Goal: Task Accomplishment & Management: Manage account settings

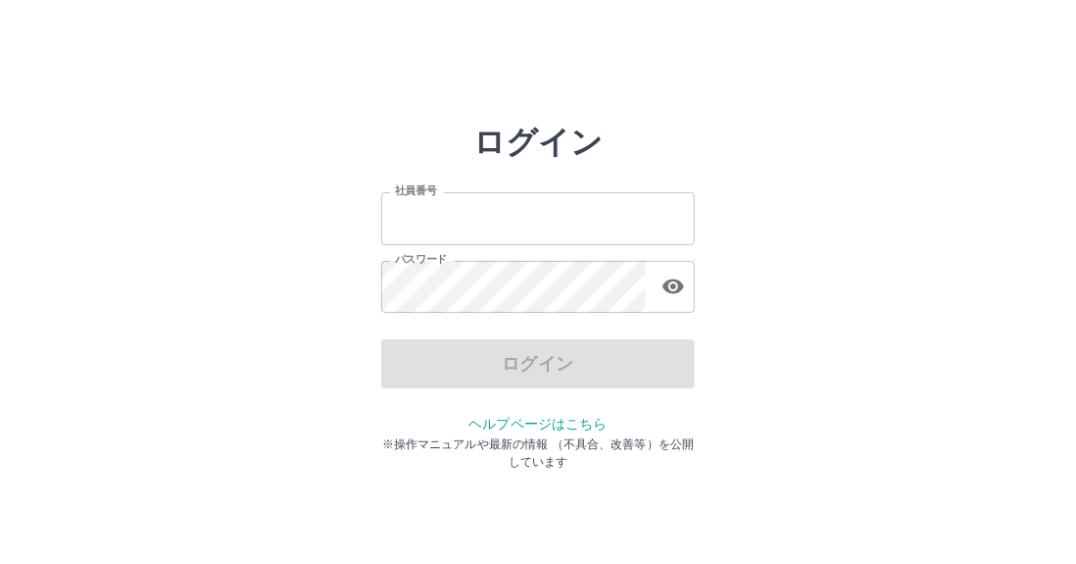
type input "*******"
click at [498, 233] on input "*******" at bounding box center [538, 218] width 314 height 52
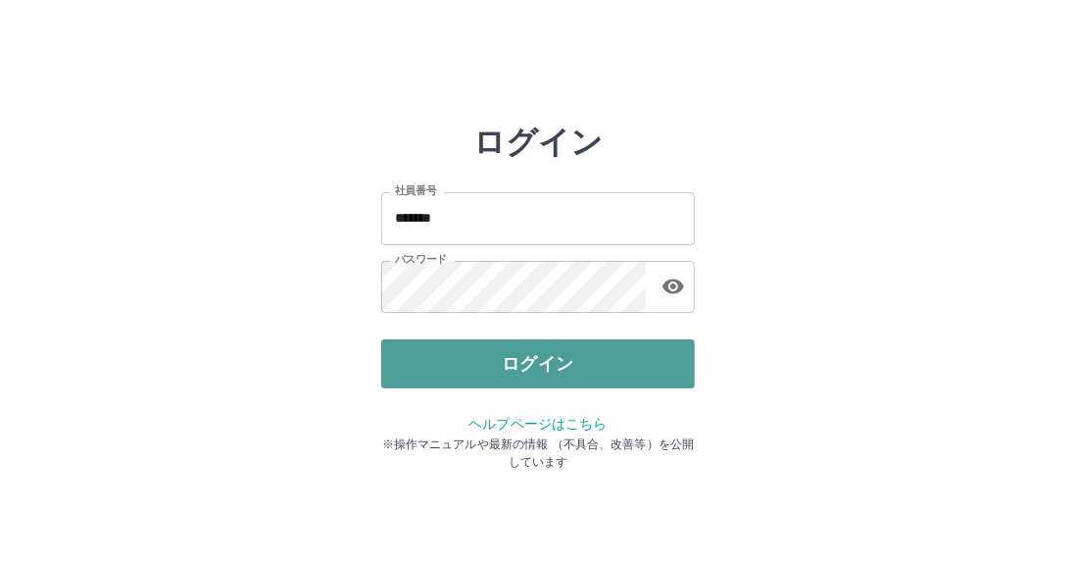
click at [450, 370] on button "ログイン" at bounding box center [538, 363] width 314 height 49
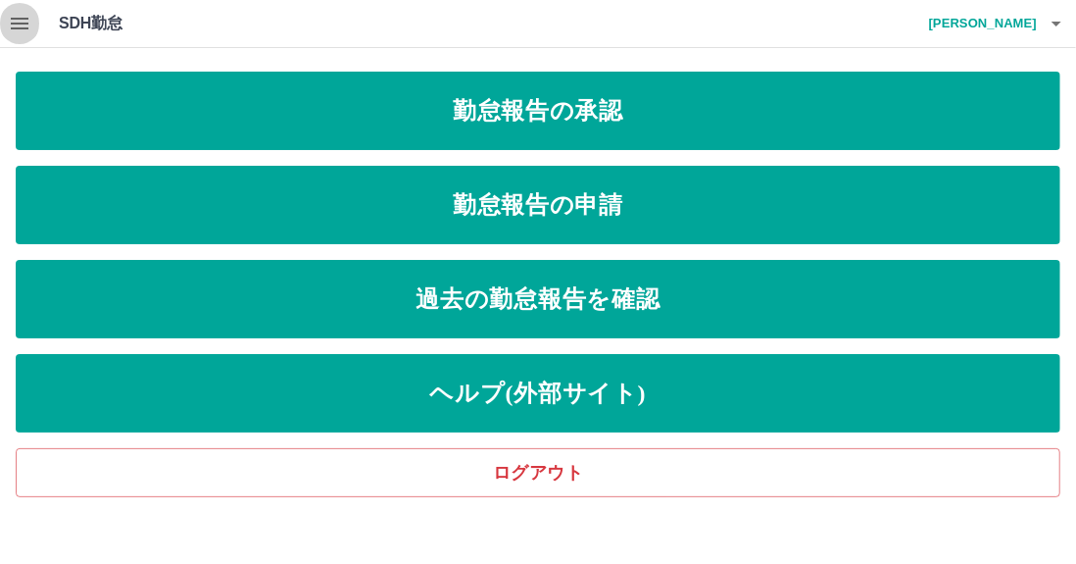
click at [25, 33] on icon "button" at bounding box center [20, 24] width 24 height 24
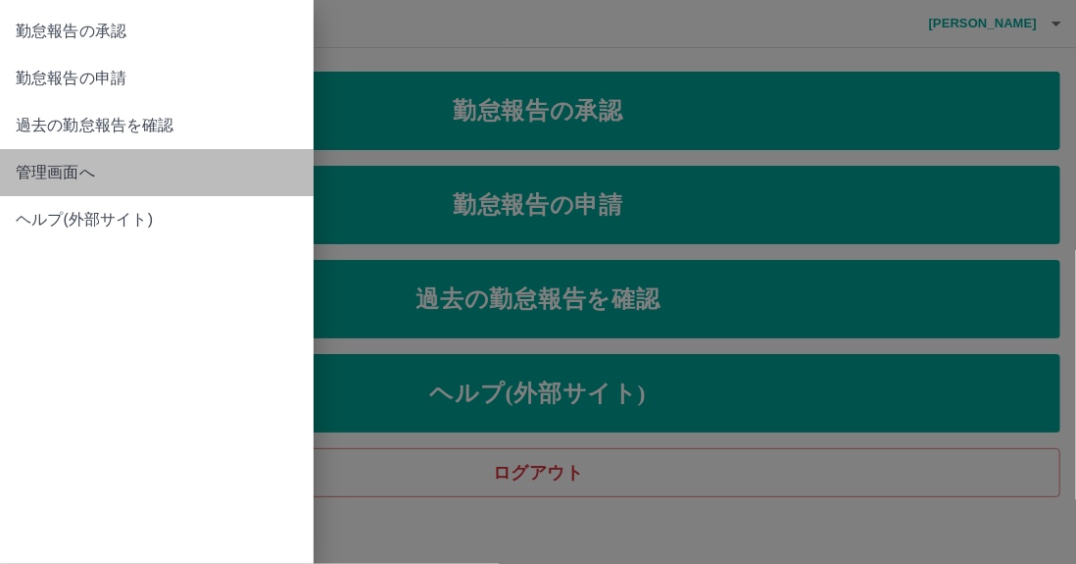
click at [54, 183] on span "管理画面へ" at bounding box center [157, 173] width 282 height 24
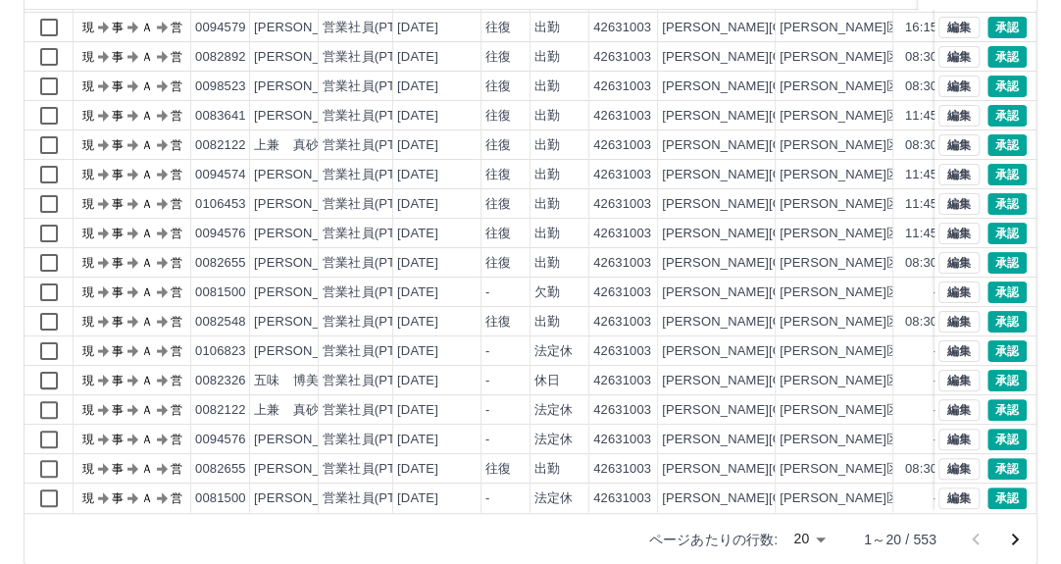
scroll to position [264, 0]
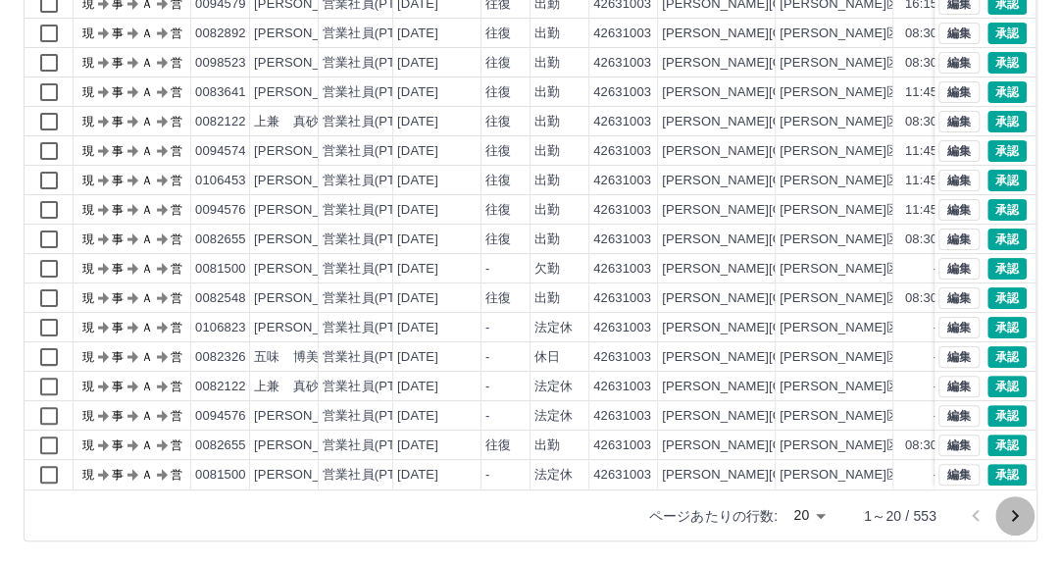
click at [1020, 513] on icon "次のページへ" at bounding box center [1015, 516] width 24 height 24
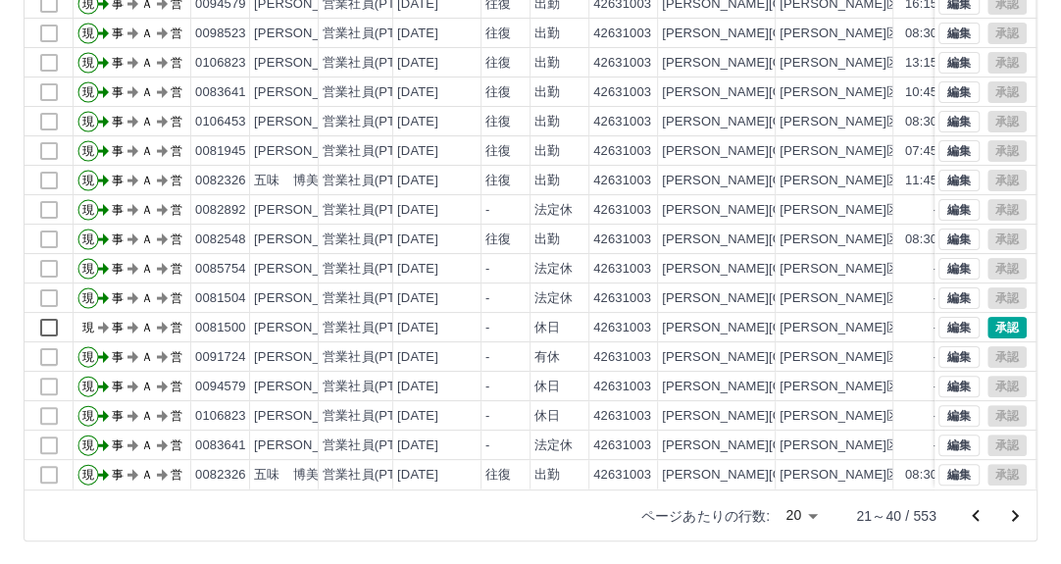
click at [1015, 522] on icon "次のページへ" at bounding box center [1015, 516] width 24 height 24
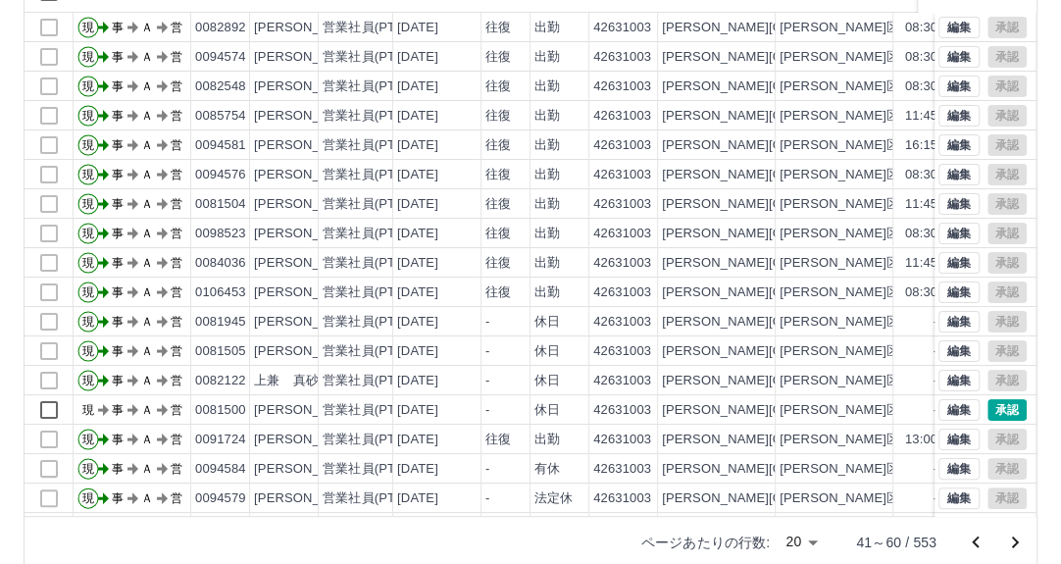
scroll to position [0, 0]
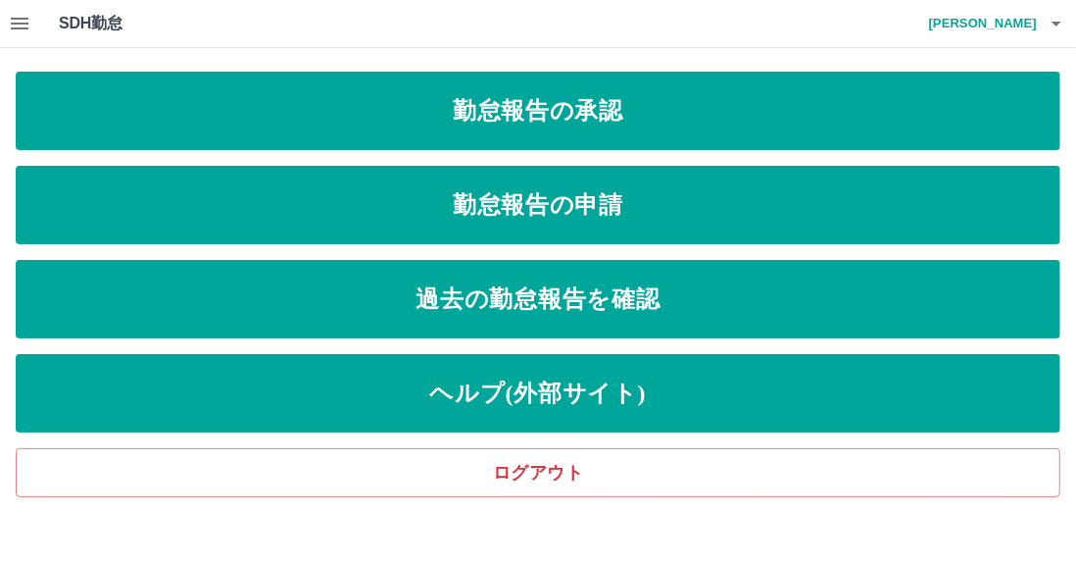
click at [28, 33] on icon "button" at bounding box center [20, 24] width 24 height 24
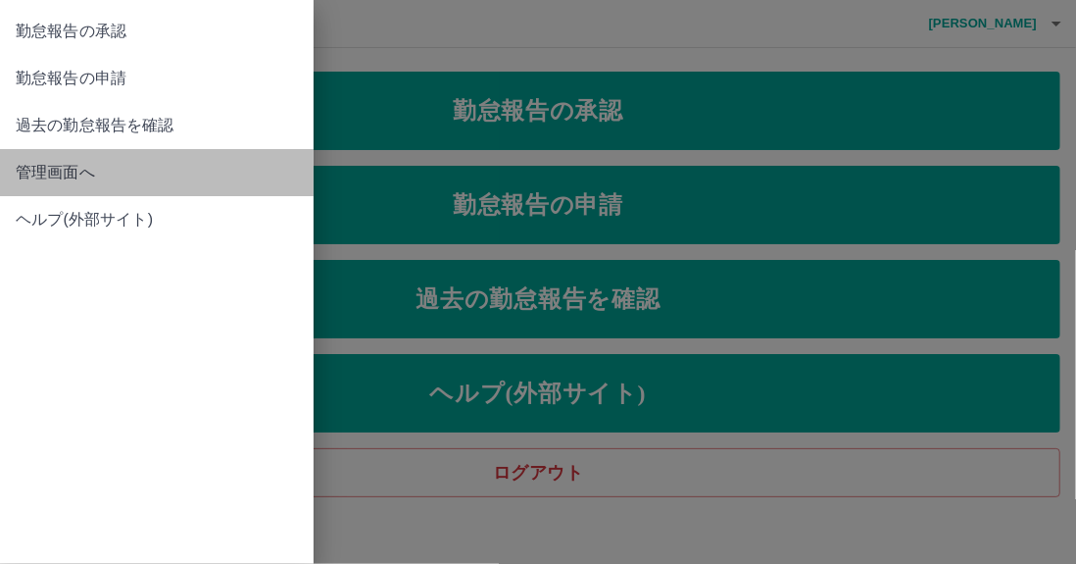
click at [44, 178] on span "管理画面へ" at bounding box center [157, 173] width 282 height 24
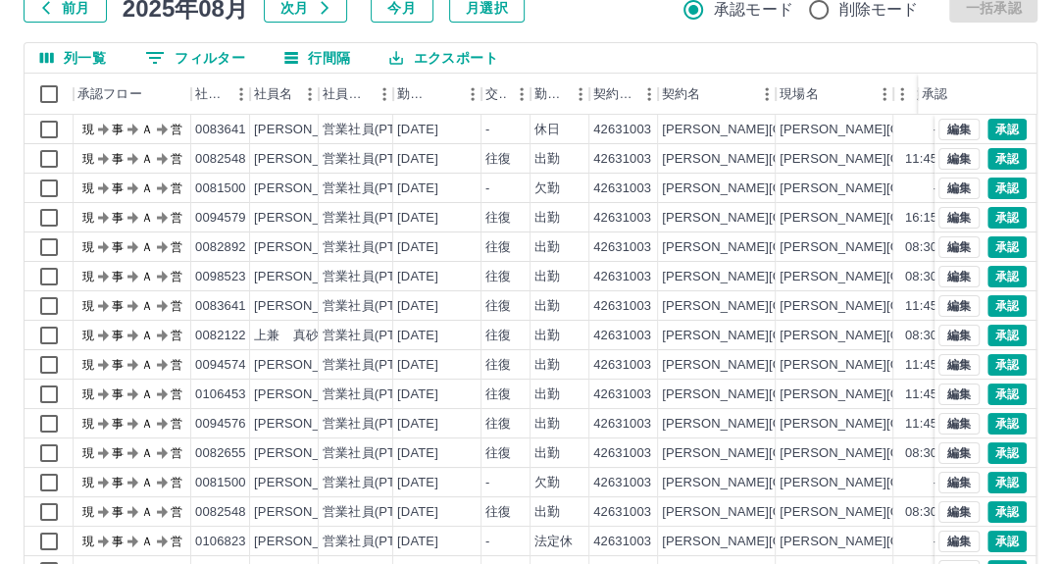
scroll to position [264, 0]
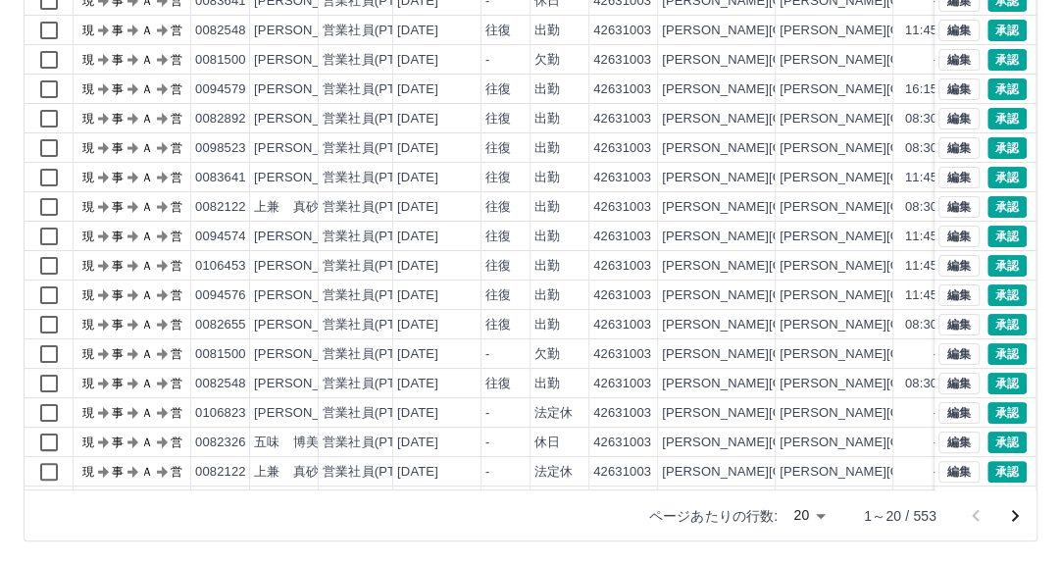
click at [820, 509] on body "SDH勤怠 田場　修司 勤務実績承認 前月 2025年08月 次月 今月 月選択 承認モード 削除モード 一括承認 列一覧 0 フィルター 行間隔 エクスポー…" at bounding box center [530, 150] width 1061 height 828
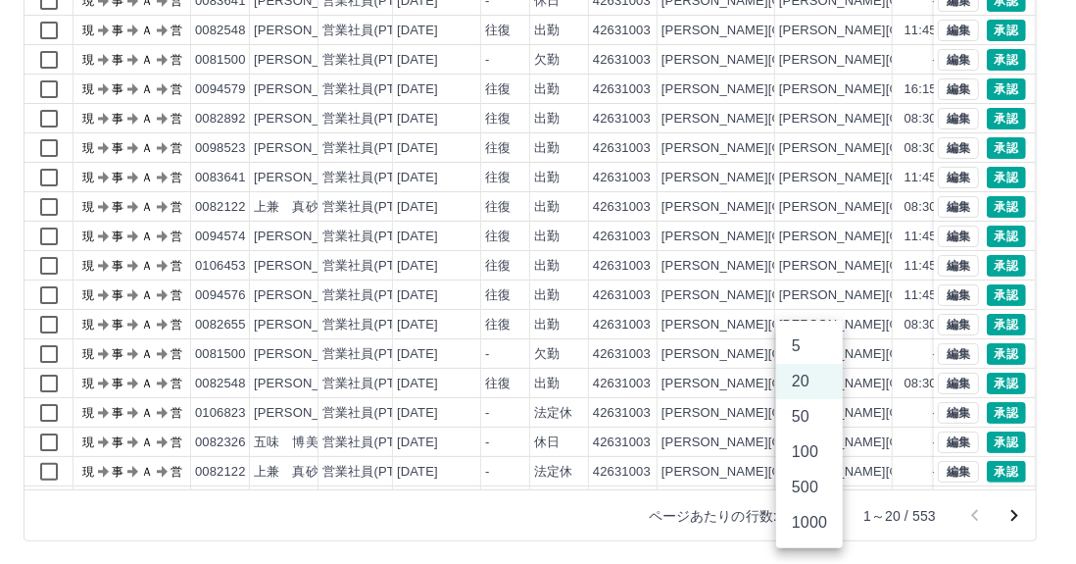
click at [814, 461] on li "100" at bounding box center [809, 451] width 67 height 35
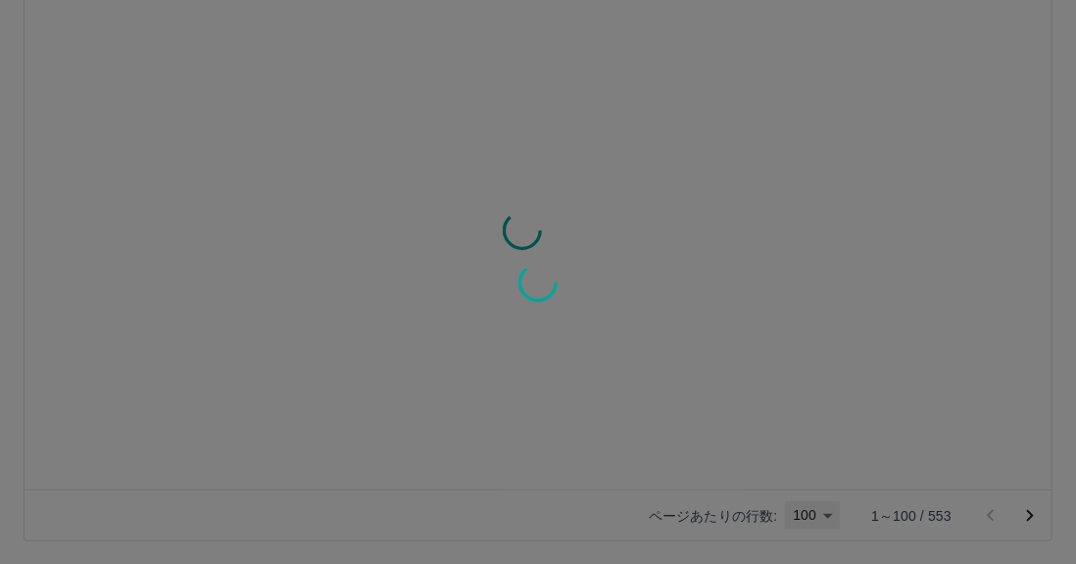
type input "***"
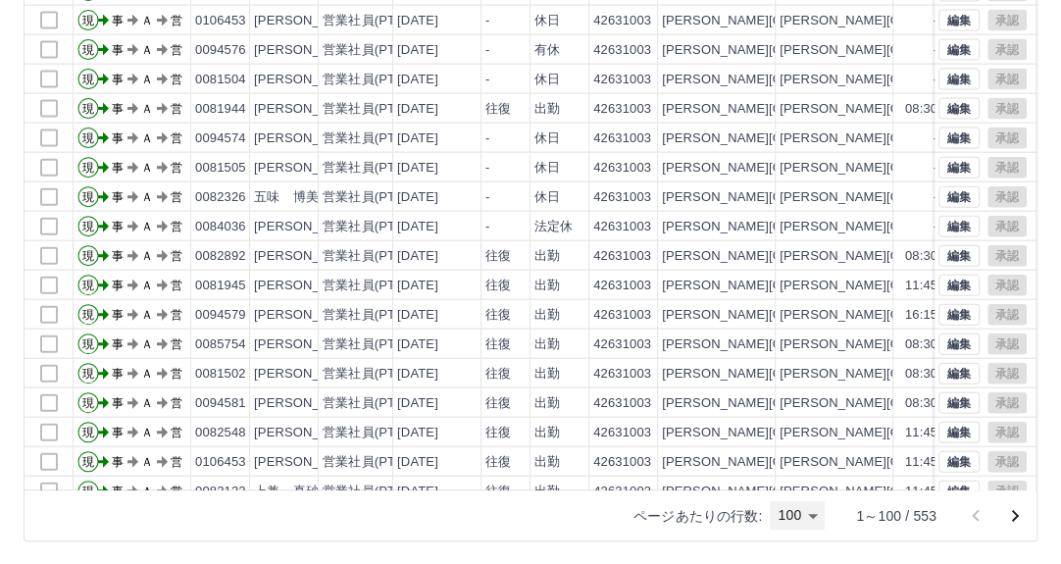
scroll to position [2452, 0]
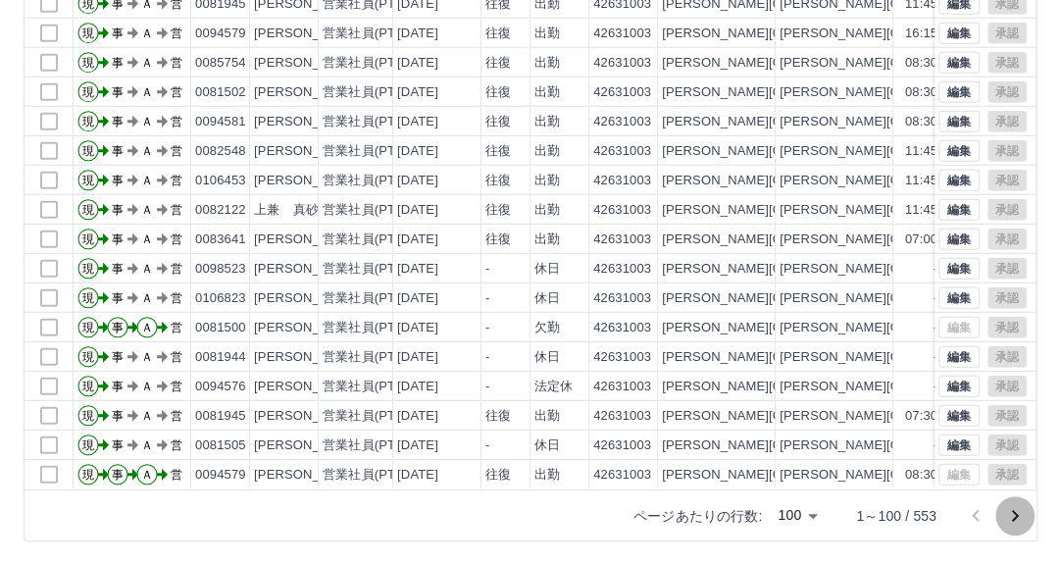
click at [1012, 513] on icon "次のページへ" at bounding box center [1015, 516] width 24 height 24
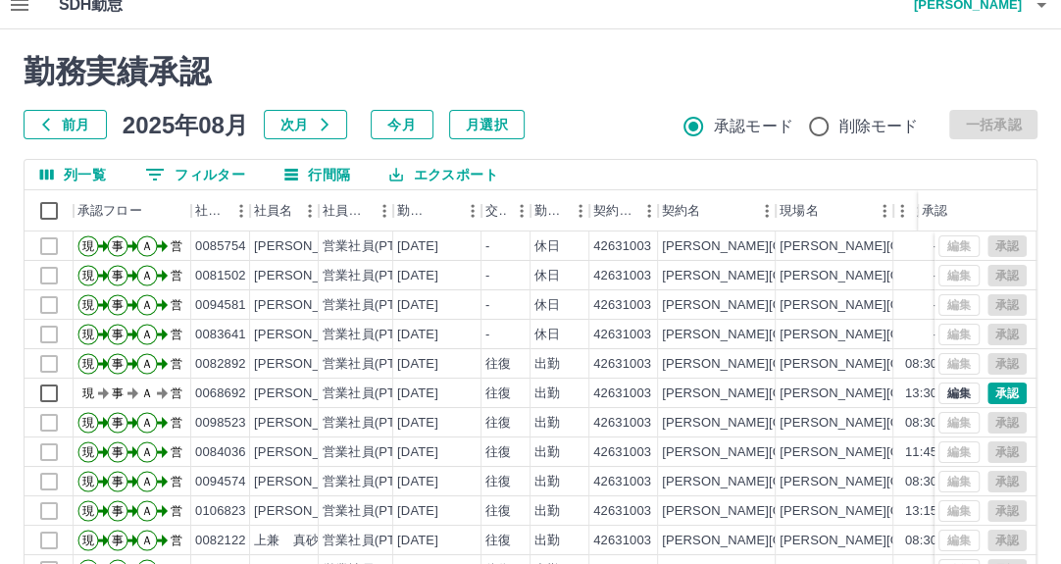
scroll to position [0, 0]
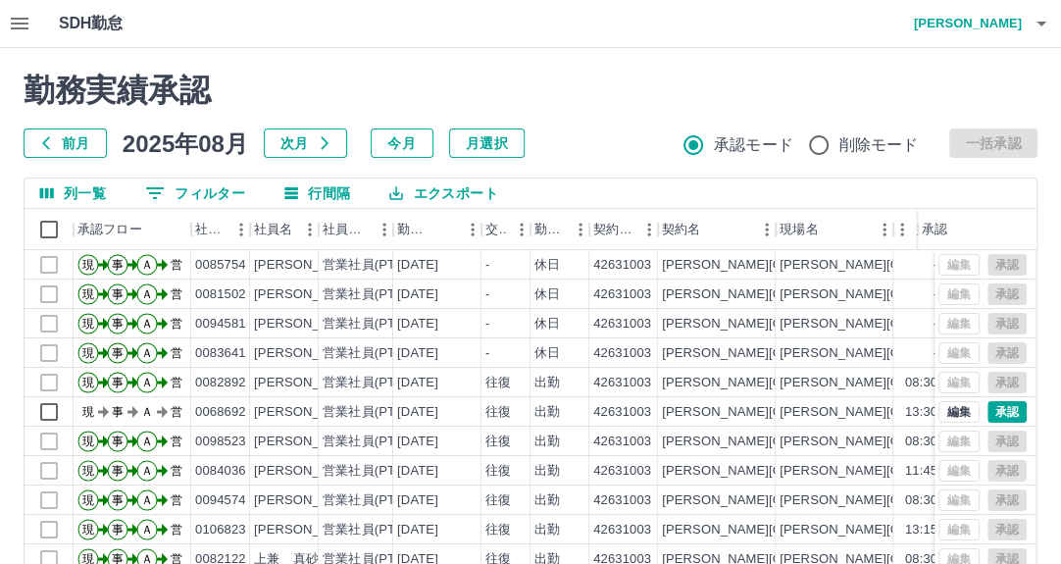
click at [177, 188] on button "0 フィルター" at bounding box center [194, 192] width 131 height 29
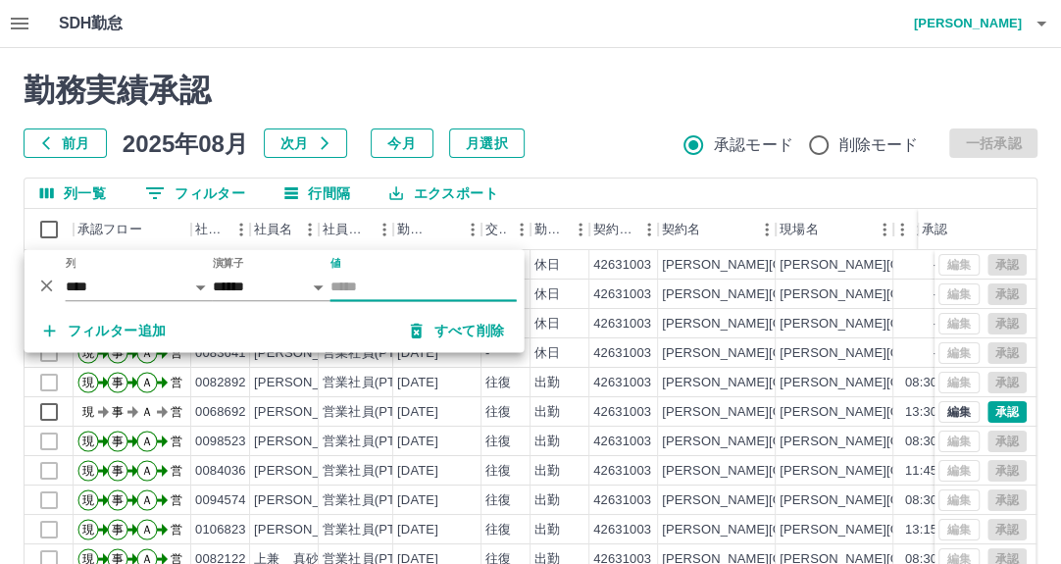
click at [365, 288] on input "値" at bounding box center [423, 286] width 186 height 28
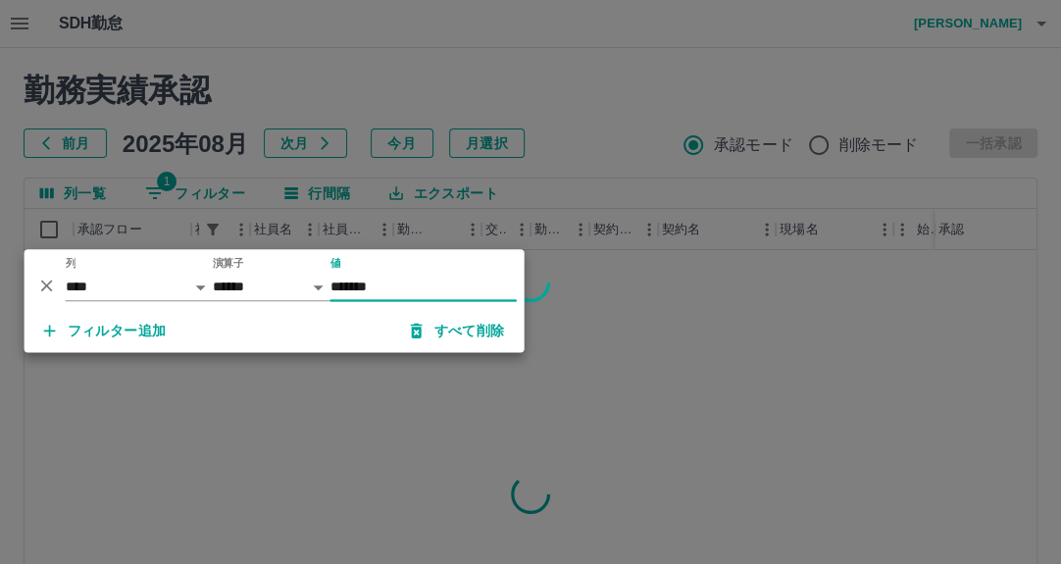
type input "*******"
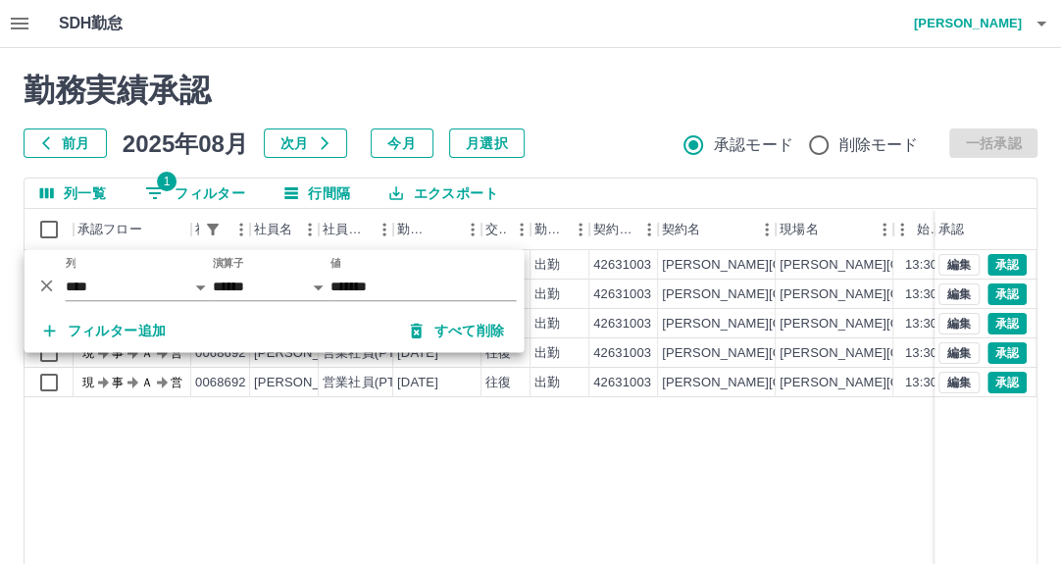
click at [569, 126] on div "勤務実績承認 前月 2025年08月 次月 今月 月選択 承認モード 削除モード 一括承認" at bounding box center [530, 115] width 1013 height 86
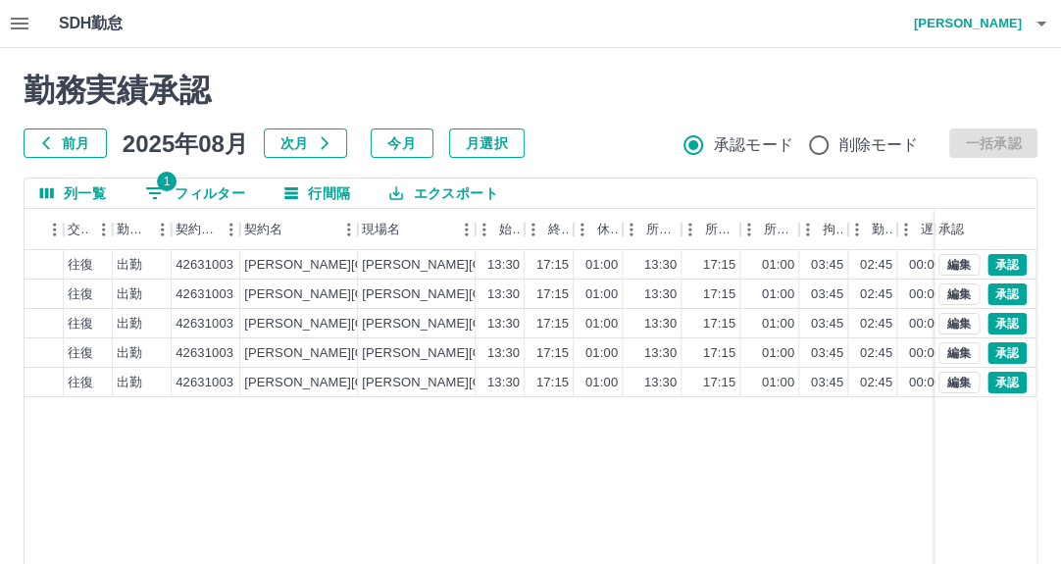
click at [1041, 25] on icon "button" at bounding box center [1041, 24] width 10 height 5
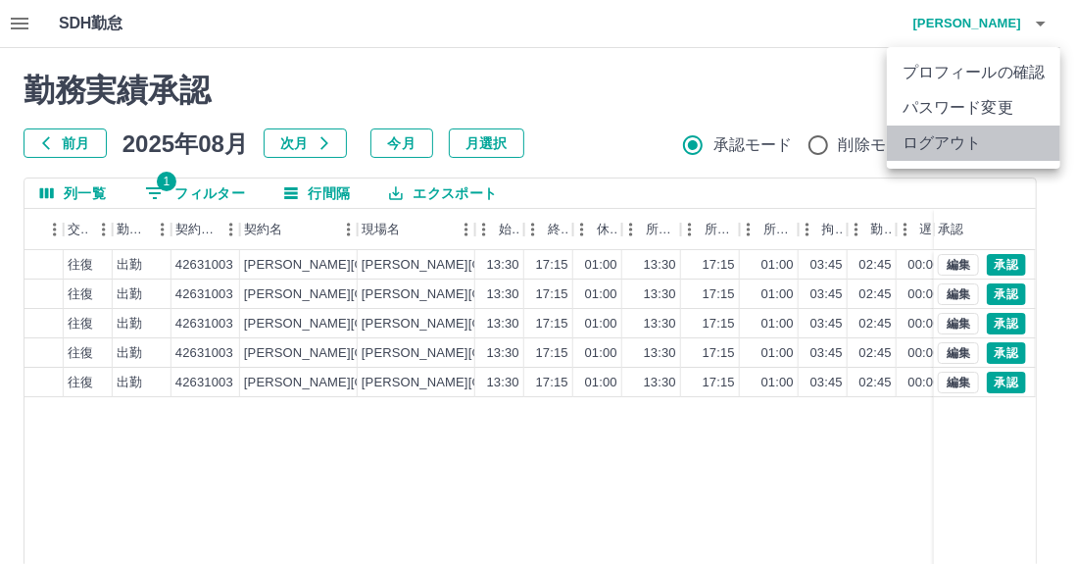
click at [968, 136] on li "ログアウト" at bounding box center [973, 142] width 173 height 35
